Goal: Information Seeking & Learning: Understand process/instructions

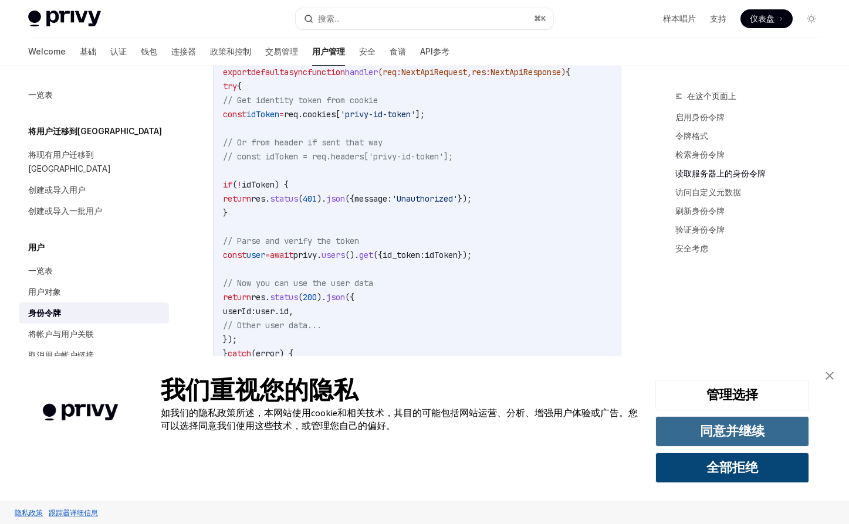
click at [751, 436] on button "同意并继续" at bounding box center [732, 431] width 154 height 31
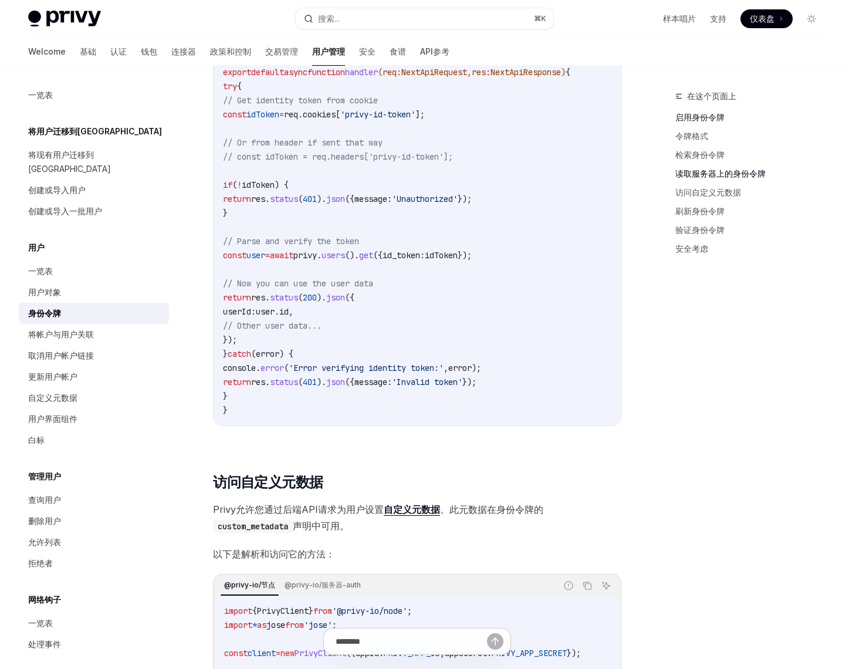
click at [702, 119] on link "启用身份令牌" at bounding box center [752, 117] width 155 height 19
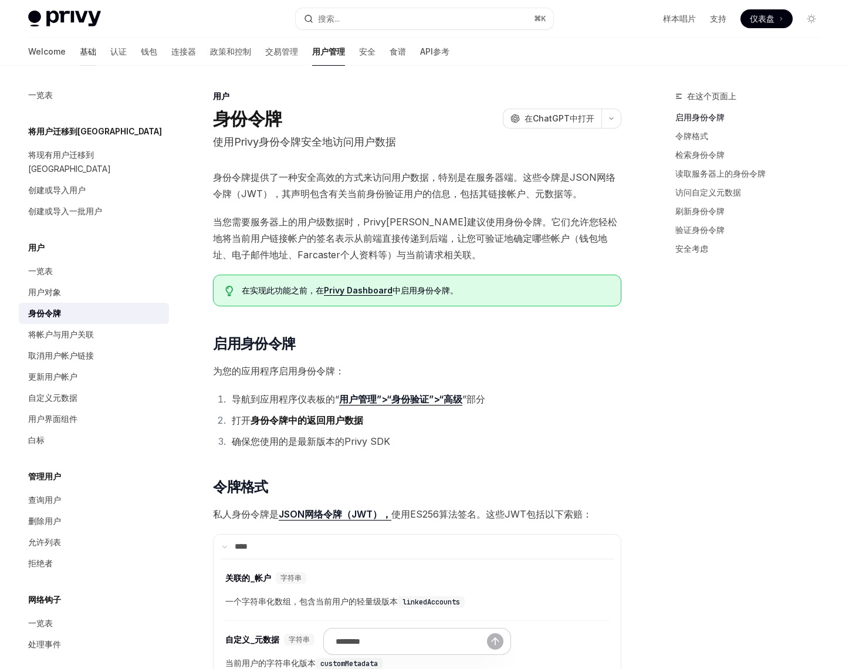
click at [80, 51] on link "基础" at bounding box center [88, 52] width 16 height 28
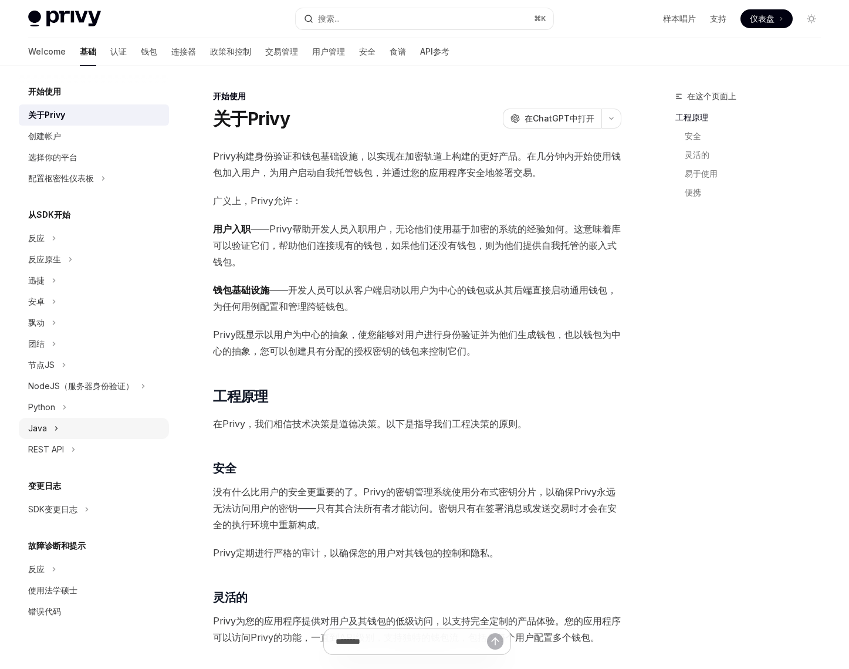
click at [52, 429] on div "Java" at bounding box center [94, 428] width 150 height 21
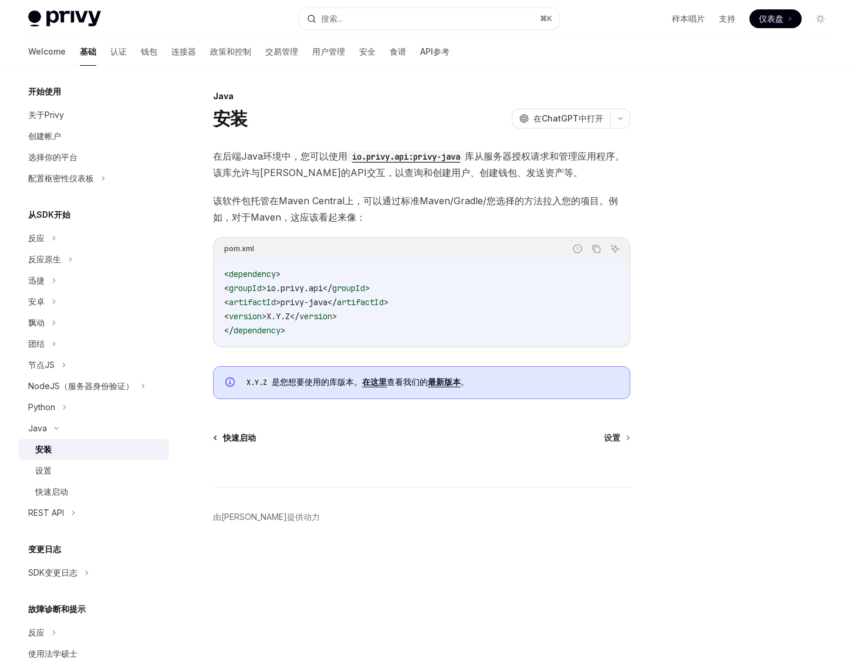
click at [233, 438] on span "快速启动" at bounding box center [239, 438] width 33 height 12
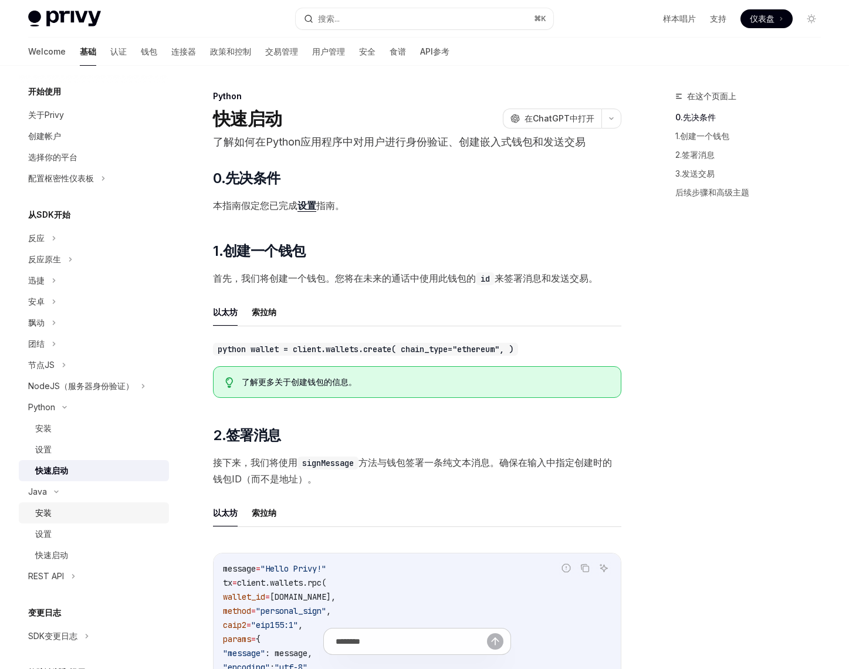
click at [57, 511] on div "安装" at bounding box center [98, 513] width 127 height 14
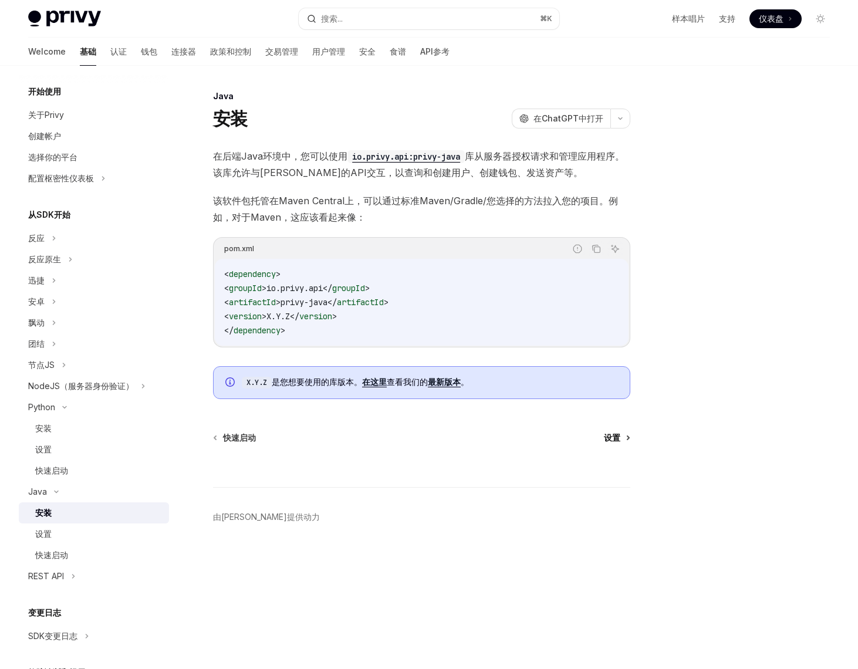
click at [620, 438] on link "设置" at bounding box center [616, 438] width 25 height 12
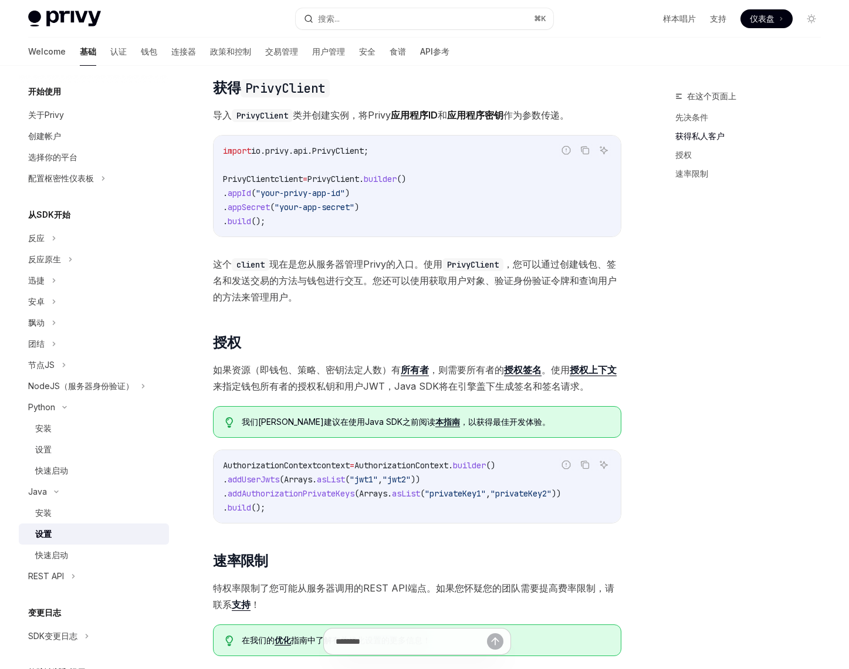
scroll to position [166, 0]
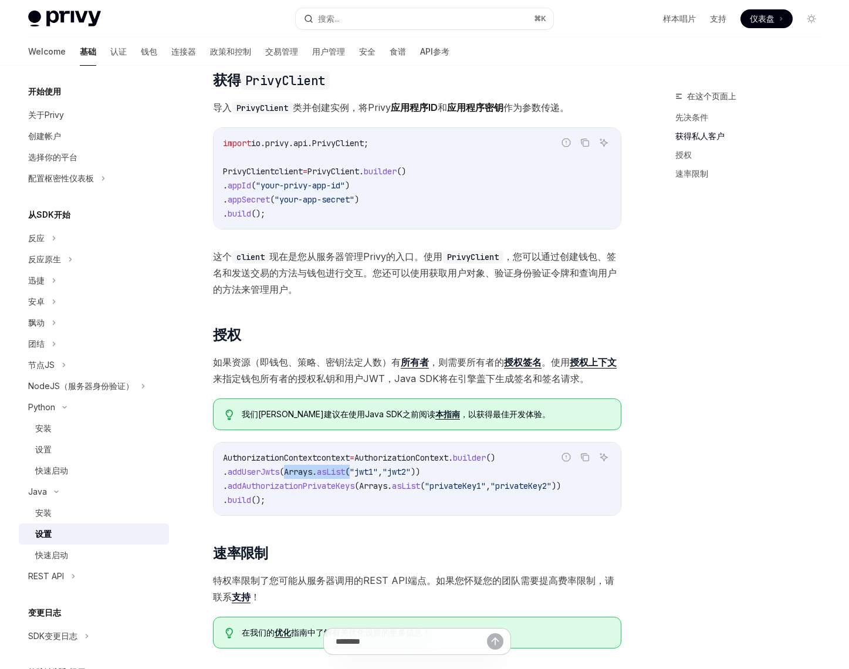
drag, startPoint x: 307, startPoint y: 472, endPoint x: 375, endPoint y: 474, distance: 67.5
click at [375, 474] on span ". addUserJwts ( Arrays . asList ( "jwt1" , "jwt2" ))" at bounding box center [321, 471] width 197 height 11
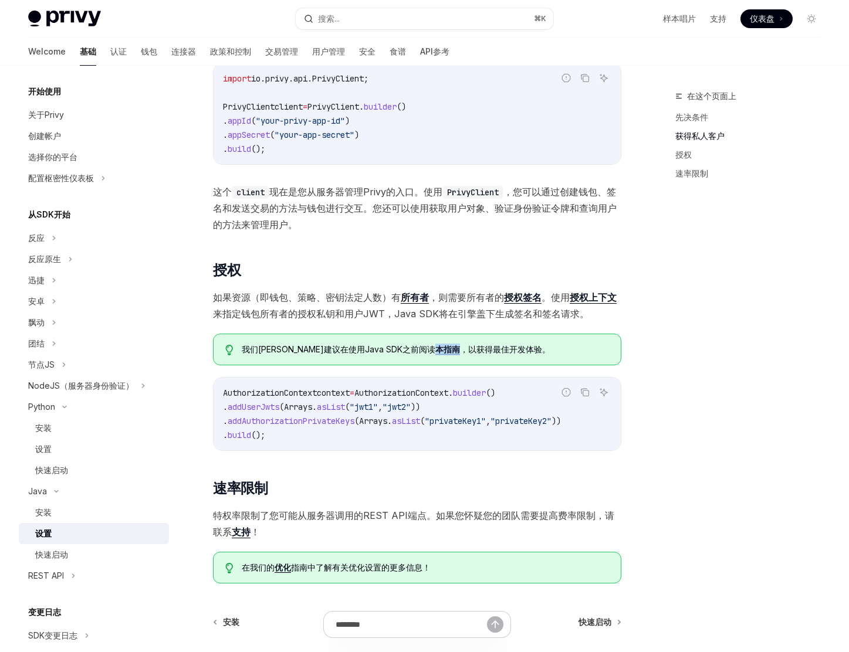
scroll to position [265, 0]
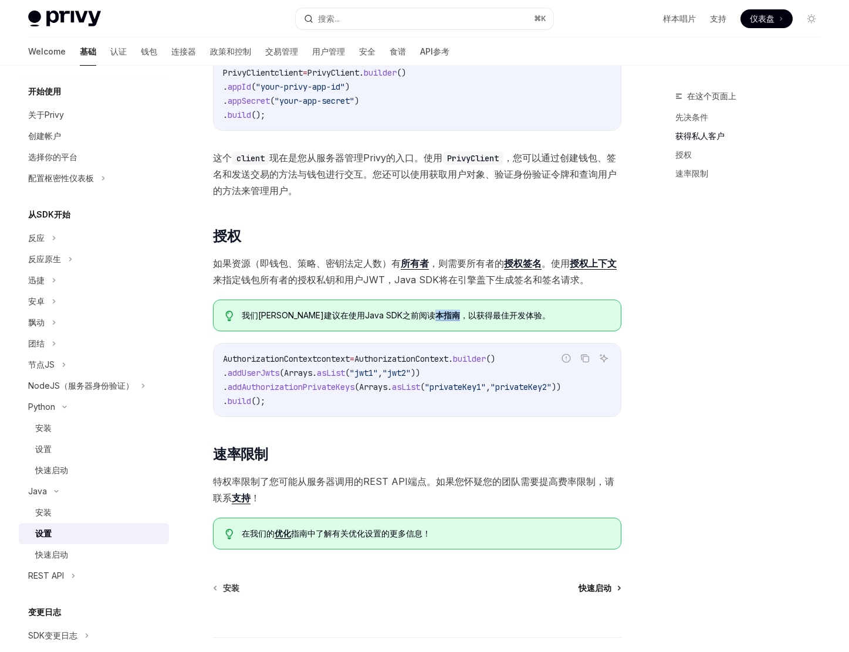
click at [602, 524] on span "快速启动" at bounding box center [594, 588] width 33 height 12
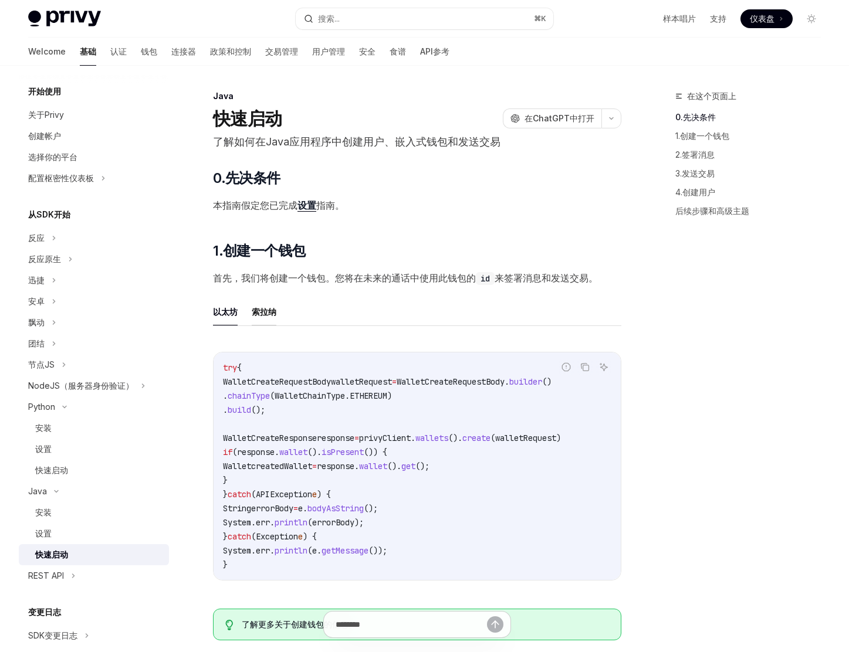
click at [272, 311] on button "索拉纳" at bounding box center [264, 312] width 25 height 28
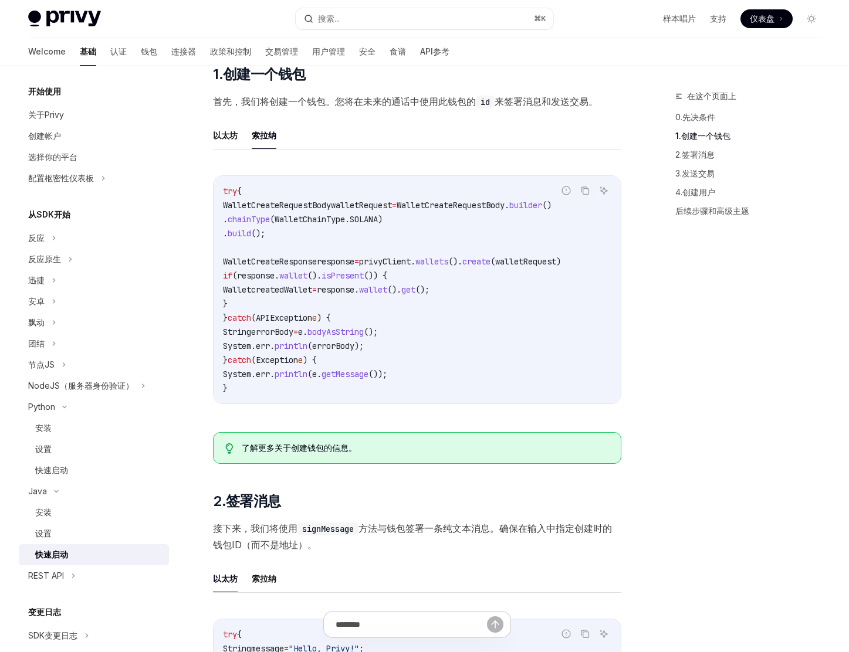
scroll to position [381, 0]
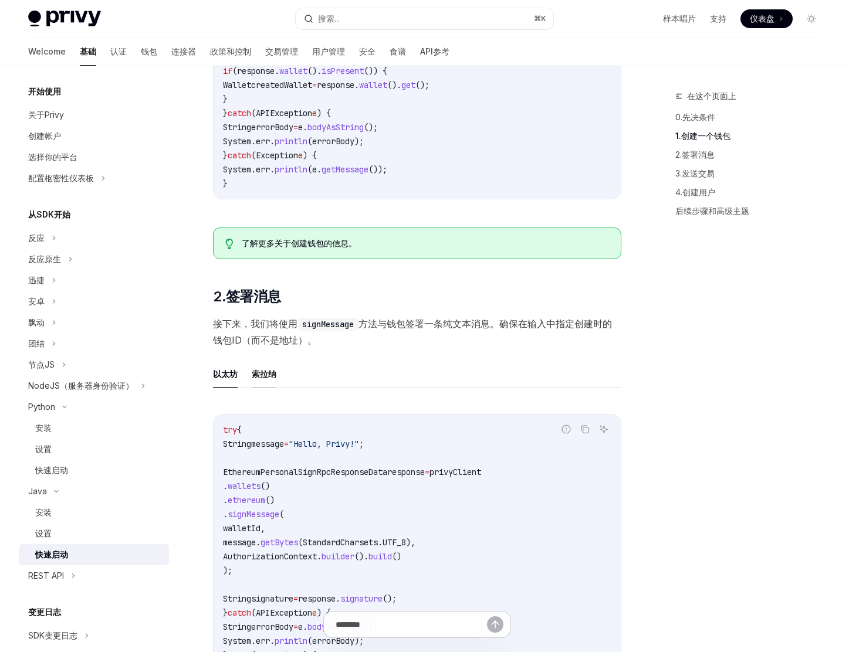
click at [268, 388] on button "索拉纳" at bounding box center [264, 374] width 25 height 28
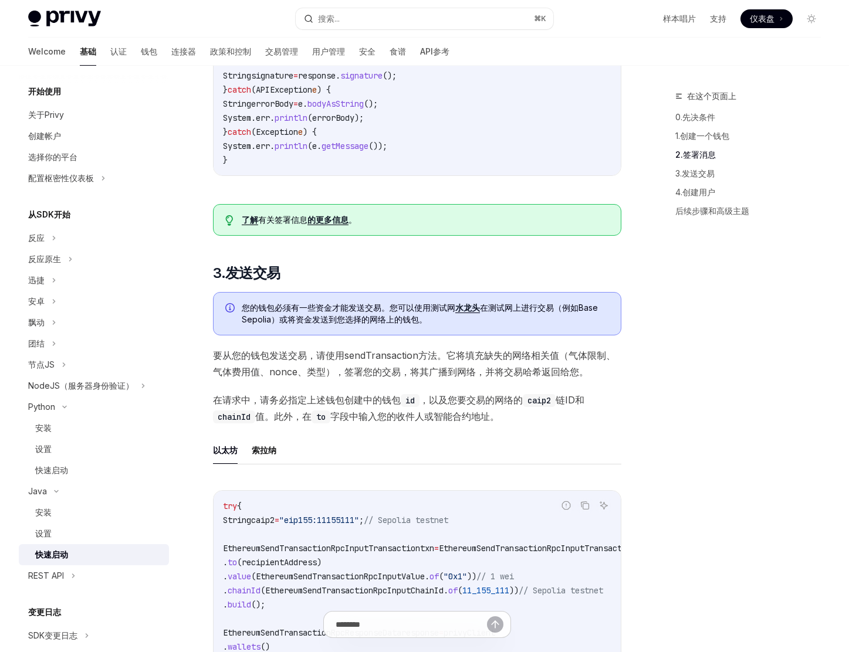
scroll to position [964, 0]
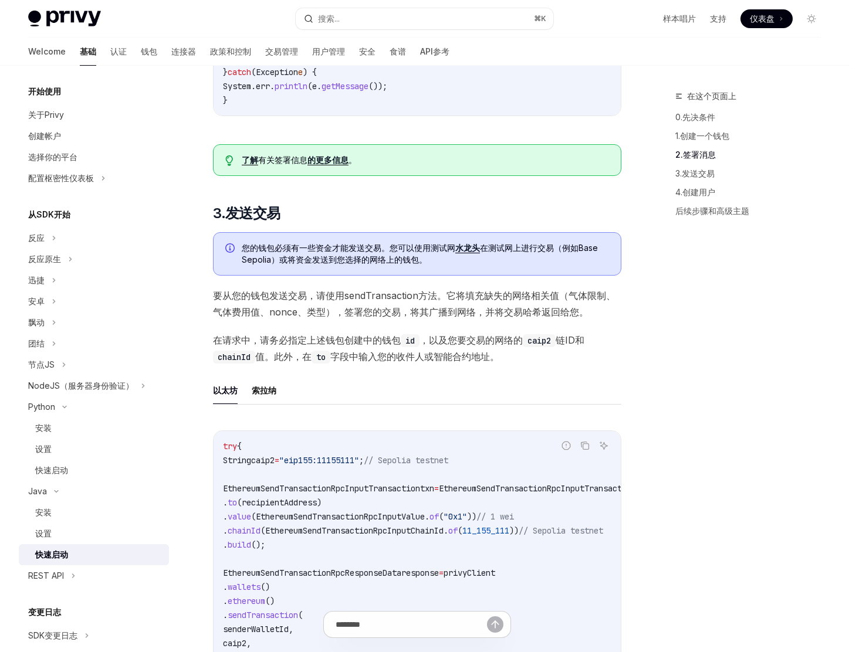
click at [267, 395] on div "0.先决条件 本指南假定您已完成 设置 指南。 1.创建一个钱包 首先，我们将创建一个钱包。您将 在未来的通话 中使用此钱包的 id 来签署消息和发送交易。 …" at bounding box center [417, 401] width 408 height 2392
click at [263, 404] on button "索拉纳" at bounding box center [264, 391] width 25 height 28
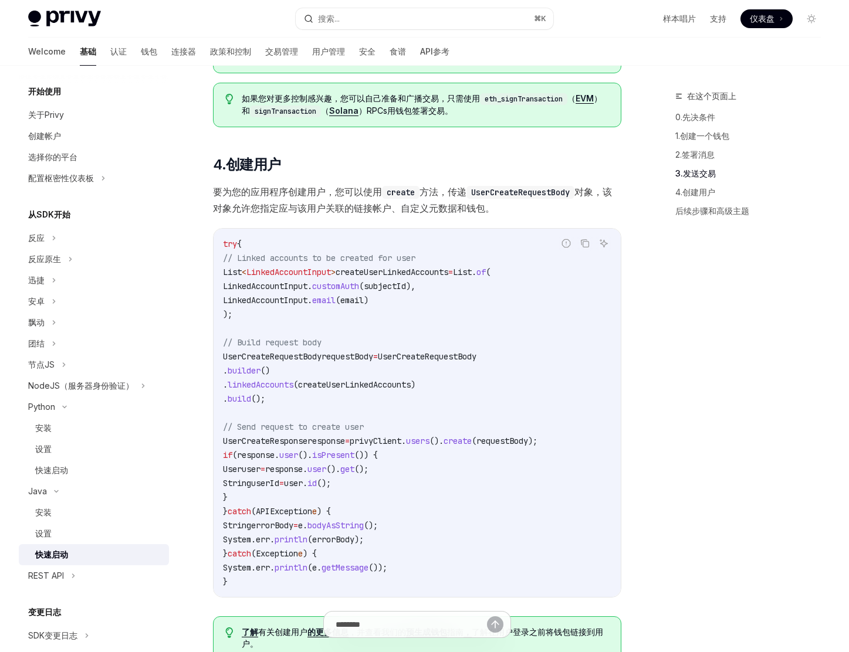
scroll to position [1514, 0]
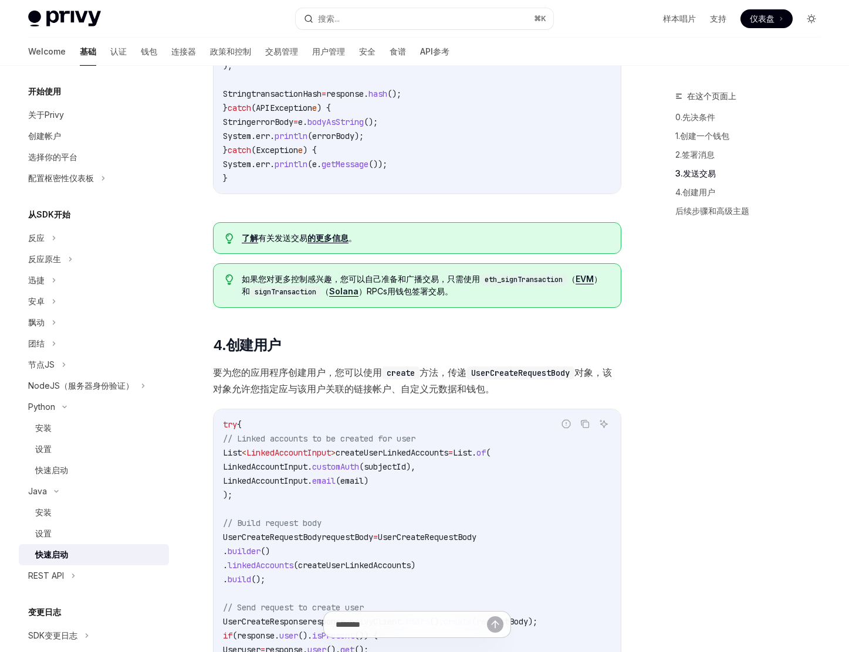
click at [812, 21] on icon "切换黑暗模式" at bounding box center [811, 18] width 5 height 5
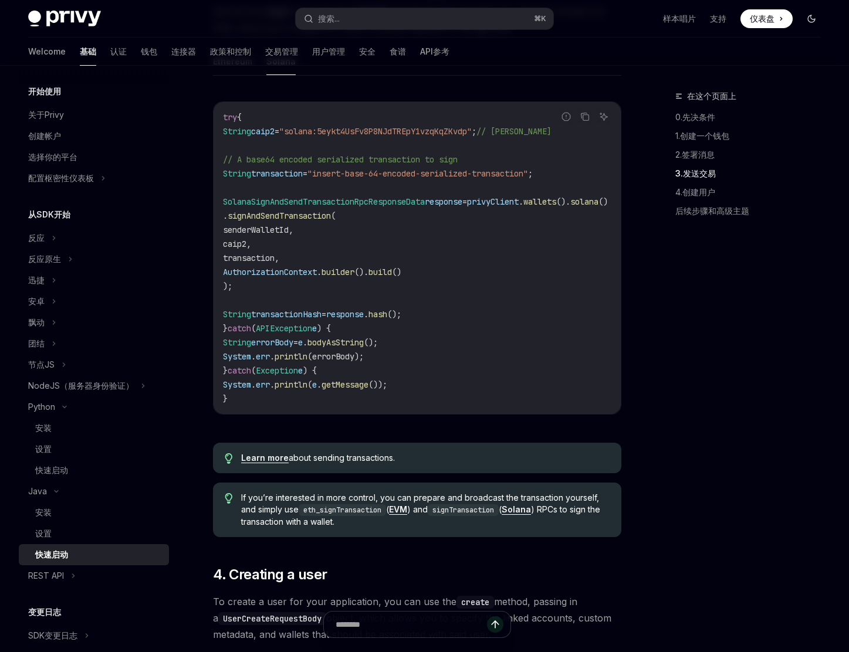
scroll to position [1342, 0]
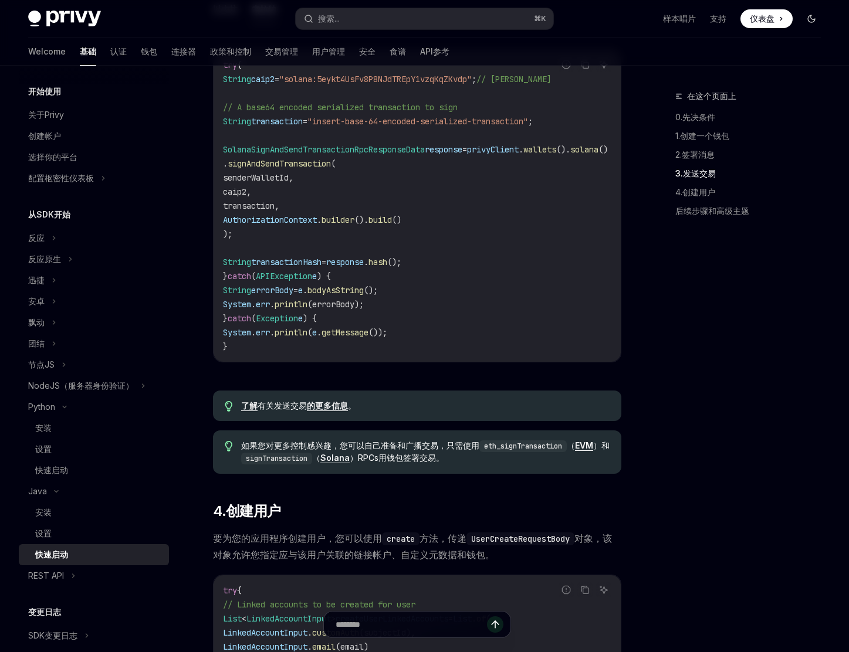
click at [811, 19] on icon "切换黑暗模式" at bounding box center [811, 18] width 9 height 9
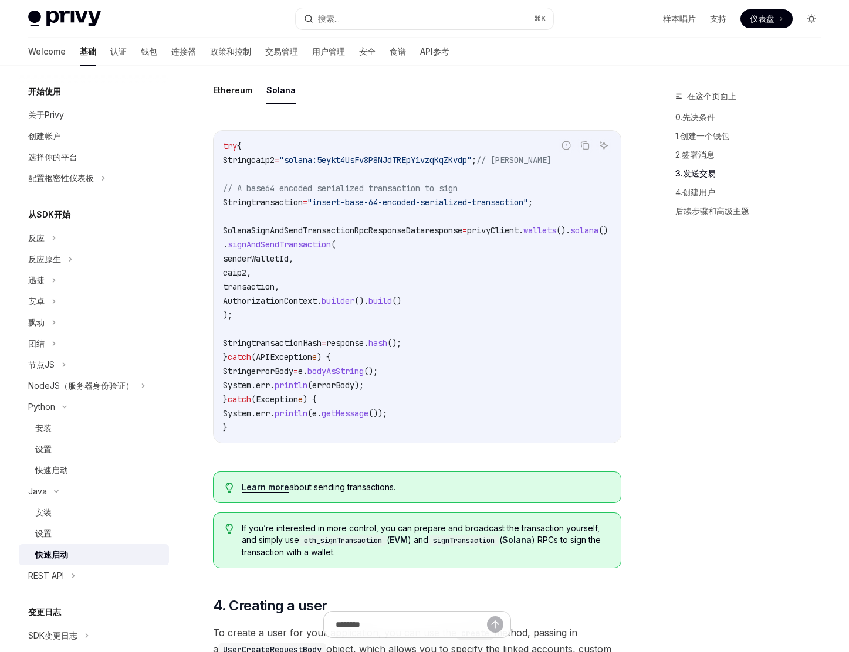
type textarea "*"
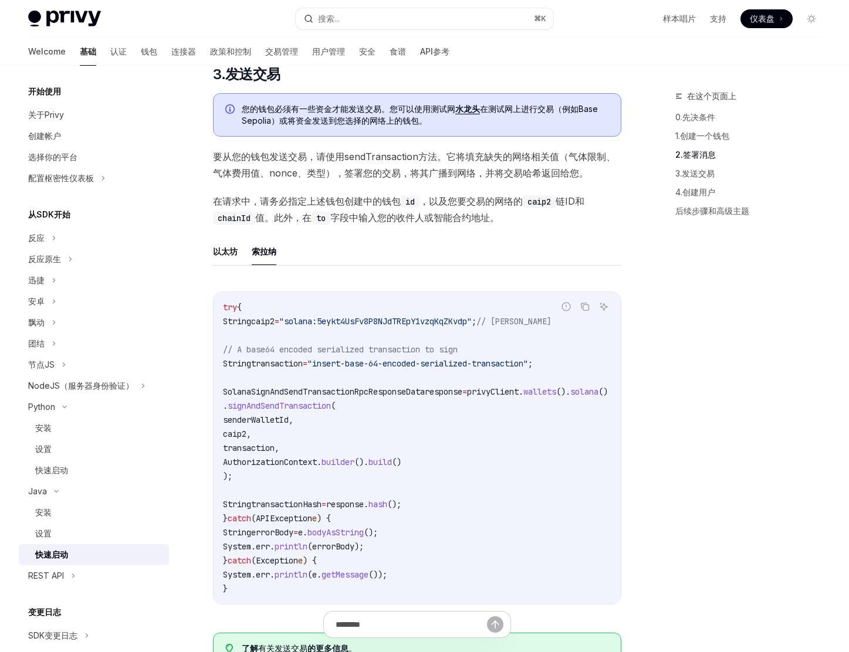
scroll to position [0, 0]
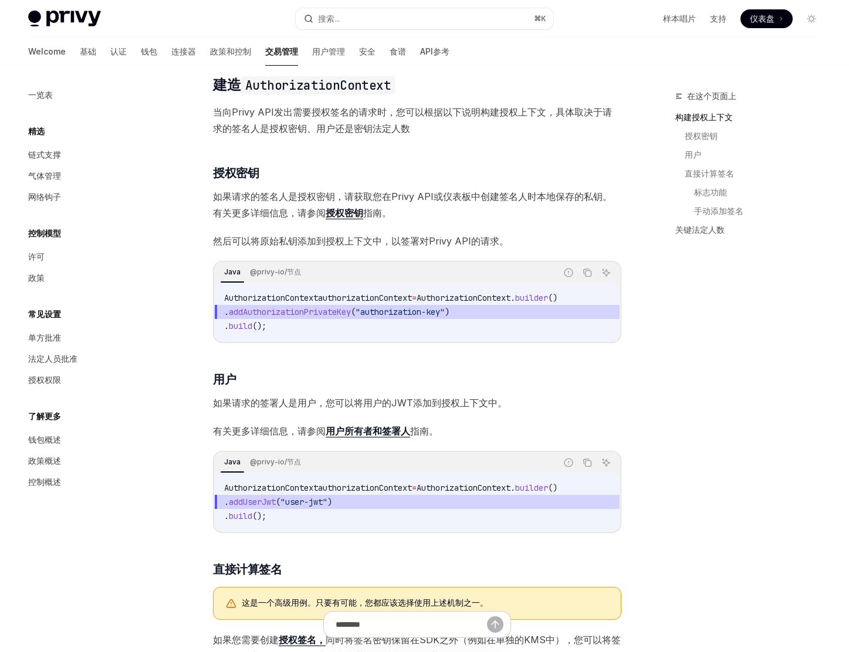
scroll to position [197, 0]
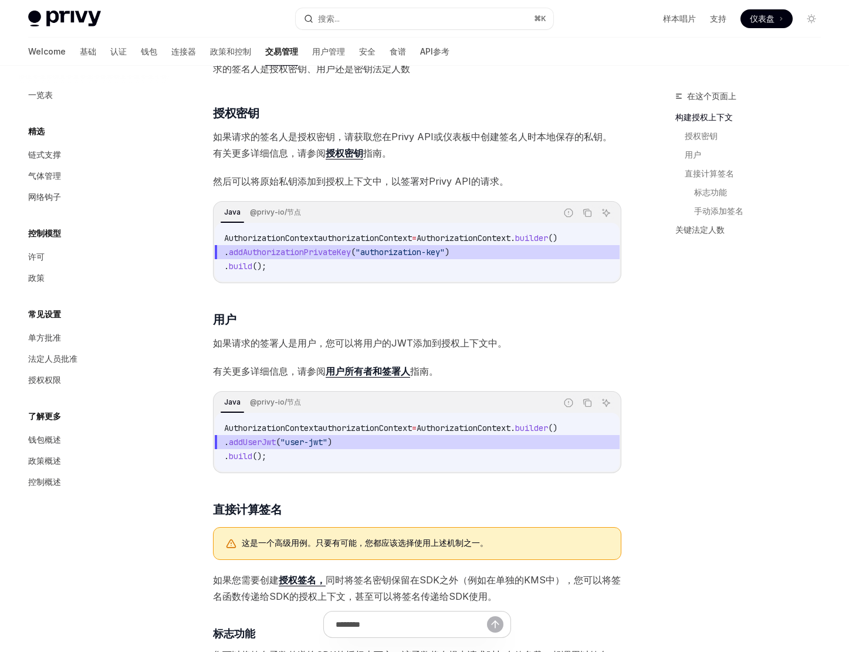
click at [398, 365] on link "用户所有者和签署人" at bounding box center [368, 371] width 84 height 12
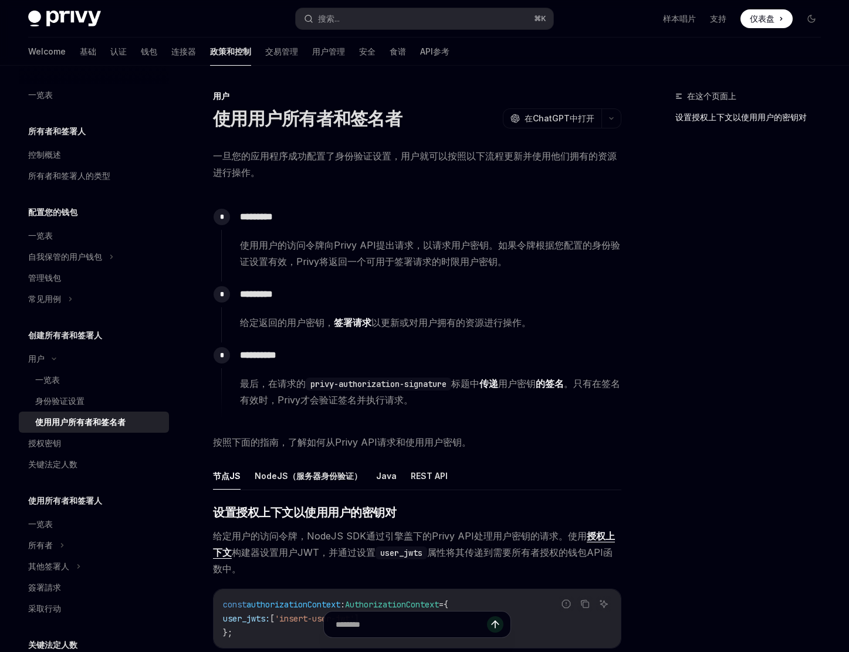
type textarea "*"
